Goal: Book appointment/travel/reservation

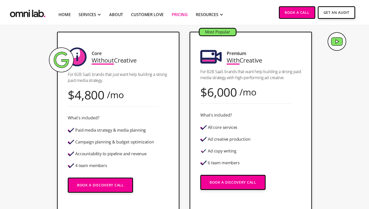
scroll to position [126, 0]
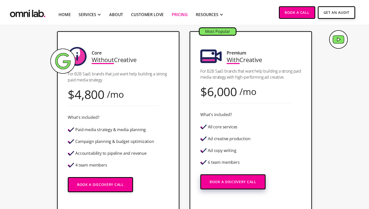
click at [228, 180] on link "Book a Discovery Call" at bounding box center [232, 181] width 65 height 15
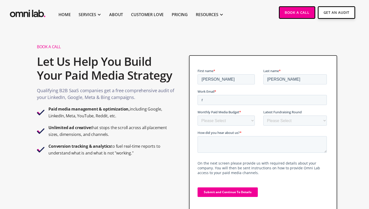
type input "[PERSON_NAME][EMAIL_ADDRESS][PERSON_NAME][DOMAIN_NAME]"
click at [240, 121] on select "Please Select $0 - $5,0000 $5,000 - $10,000 $10,000 - $25,000 $25,000 - $50,000…" at bounding box center [225, 120] width 57 height 10
select select "50000-75000"
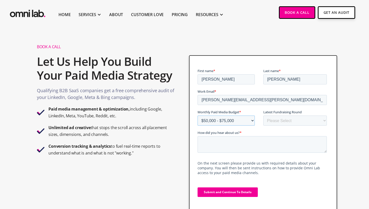
click at [197, 115] on select "Please Select $0 - $5,0000 $5,000 - $10,000 $10,000 - $25,000 $25,000 - $50,000…" at bounding box center [225, 120] width 57 height 10
click at [285, 121] on select "Please Select Bootstrapped Seed Series A Series B Series C Series D +" at bounding box center [295, 120] width 64 height 10
select select "series_d_+"
click at [263, 115] on select "Please Select Bootstrapped Seed Series A Series B Series C Series D +" at bounding box center [295, 120] width 64 height 10
click at [250, 143] on textarea "How did you hear about us? *" at bounding box center [261, 144] width 129 height 17
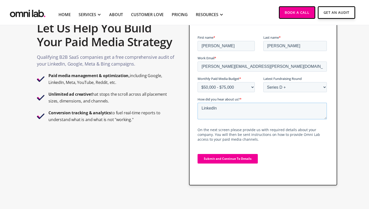
scroll to position [27, 0]
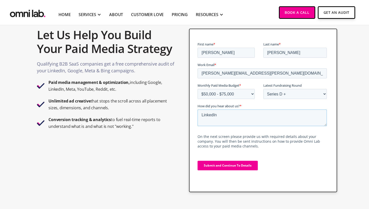
type textarea "LinkedIn"
click at [230, 164] on input "Submit and Continue To Details" at bounding box center [227, 166] width 60 height 10
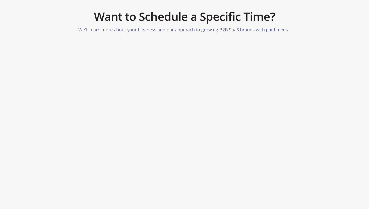
scroll to position [62, 0]
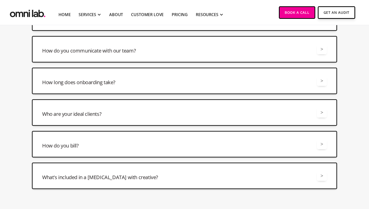
scroll to position [340, 0]
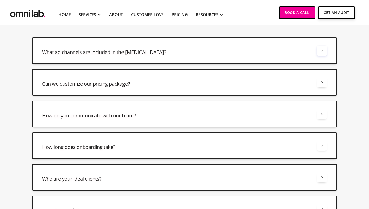
click at [322, 51] on div ">" at bounding box center [322, 50] width 3 height 7
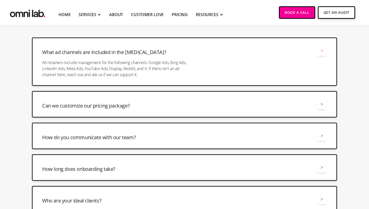
scroll to position [360, 0]
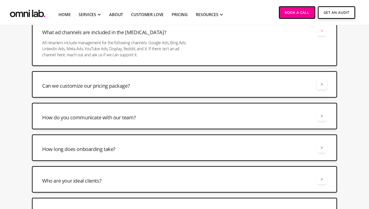
click at [323, 85] on div ">" at bounding box center [322, 84] width 3 height 7
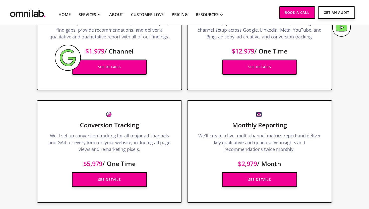
scroll to position [0, 0]
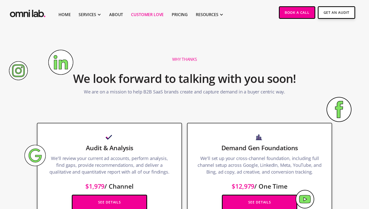
click at [149, 15] on link "Customer Love" at bounding box center [147, 15] width 33 height 6
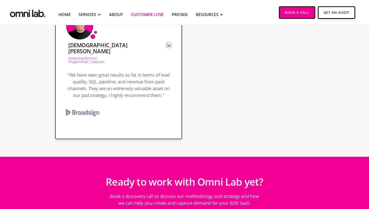
scroll to position [1446, 0]
